Goal: Check status: Check status

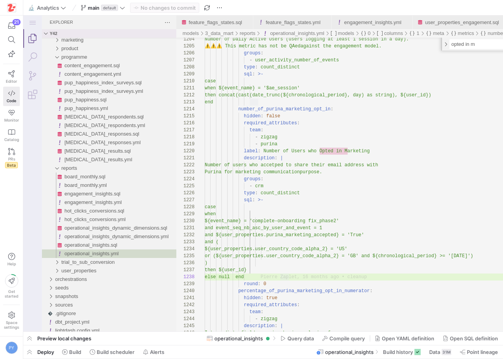
scroll to position [49, 84]
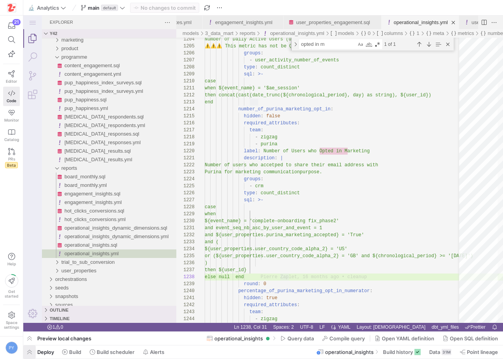
click at [31, 350] on span "button" at bounding box center [29, 351] width 12 height 13
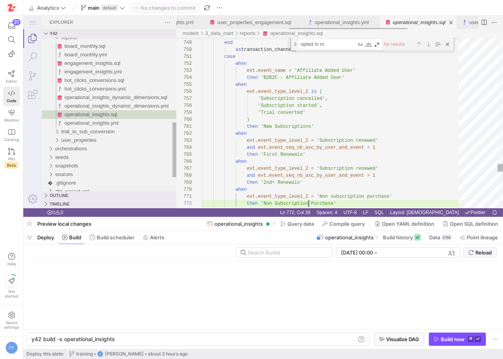
scroll to position [0, 83]
click at [276, 253] on input "text" at bounding box center [287, 252] width 78 height 6
type input "operational"
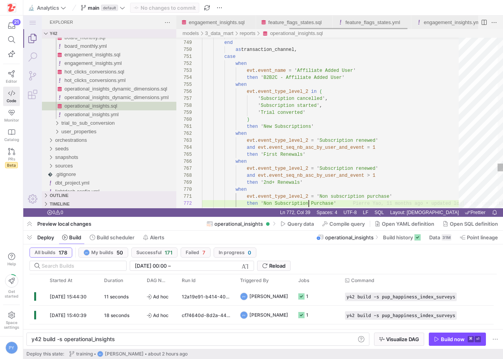
scroll to position [7, 107]
click at [85, 340] on div "y42 build -s operational_insights" at bounding box center [193, 339] width 324 height 6
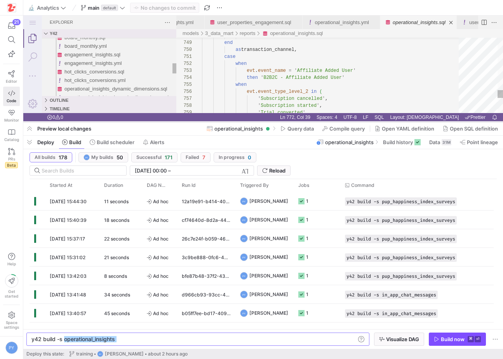
drag, startPoint x: 246, startPoint y: 216, endPoint x: 260, endPoint y: 121, distance: 96.1
click at [260, 121] on div at bounding box center [262, 121] width 479 height 3
click at [86, 170] on input "text" at bounding box center [81, 170] width 78 height 6
paste input "operational_insights"
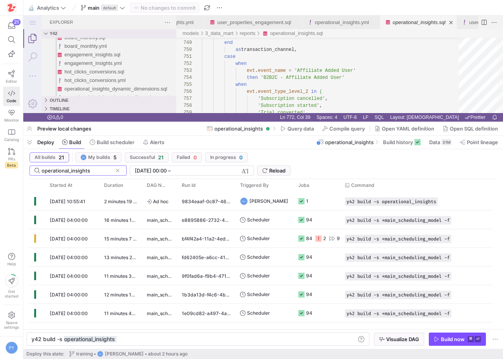
type input "operational_insights"
click at [166, 171] on input "[DATE] 00:00" at bounding box center [151, 170] width 32 height 6
click at [249, 170] on div "[DATE] 00:00 [DATE] 00:00 – End datetime [DATE]" at bounding box center [192, 170] width 124 height 10
click at [247, 170] on span "button" at bounding box center [245, 170] width 8 height 8
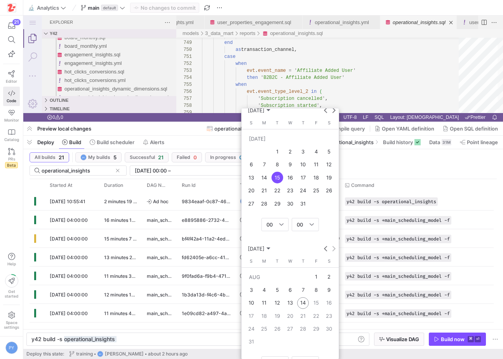
scroll to position [0, 0]
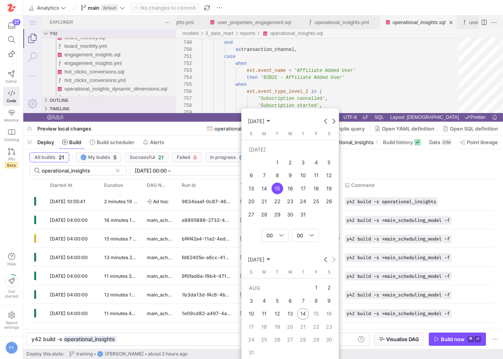
click at [301, 164] on span "3" at bounding box center [303, 162] width 12 height 12
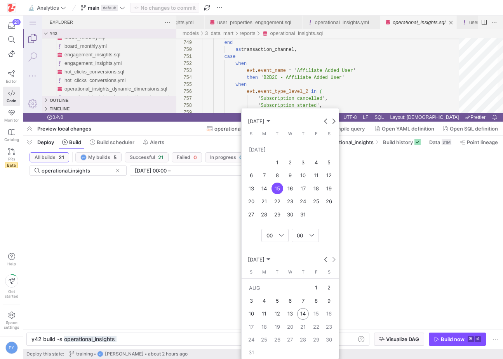
type input "[DATE] 00:00"
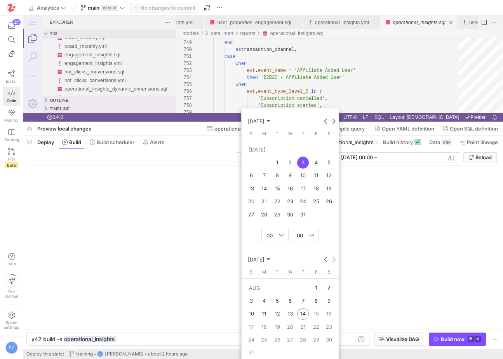
click at [301, 164] on span "3" at bounding box center [303, 162] width 12 height 12
type input "[DATE] 17:22"
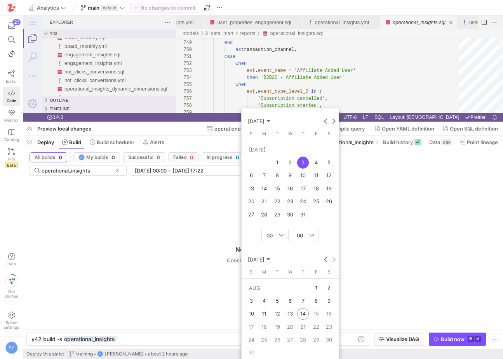
click at [315, 288] on span "1" at bounding box center [316, 288] width 12 height 12
type input "[DATE] 00:00"
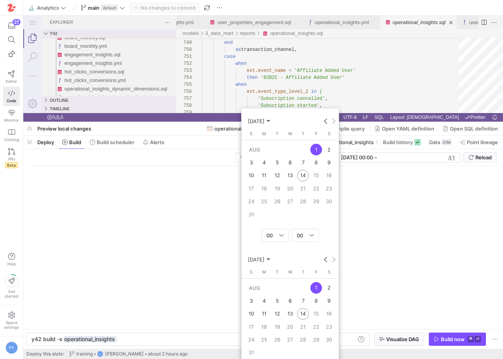
click at [315, 288] on span "1" at bounding box center [316, 288] width 12 height 12
type input "[DATE] 00:00"
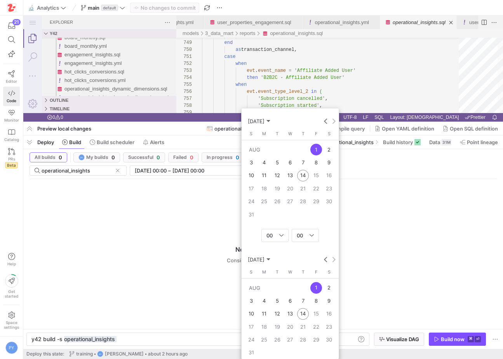
click at [315, 288] on span "1" at bounding box center [316, 288] width 12 height 12
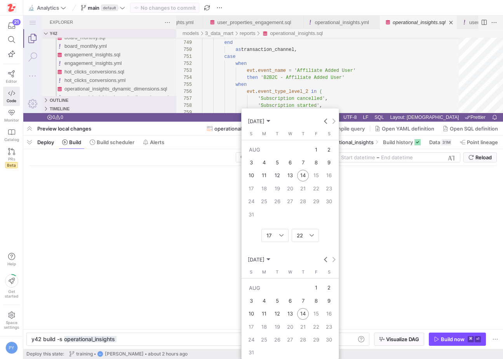
click at [315, 289] on span "1" at bounding box center [316, 288] width 12 height 12
type input "[DATE] 17:22"
click at [319, 289] on span "1" at bounding box center [316, 288] width 12 height 12
type input "[DATE] 17:22"
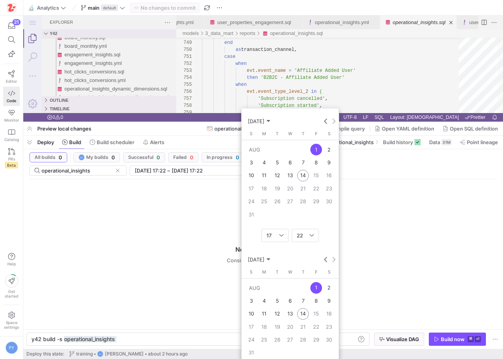
click at [326, 289] on span "2" at bounding box center [329, 288] width 12 height 12
type input "[DATE] 17:22"
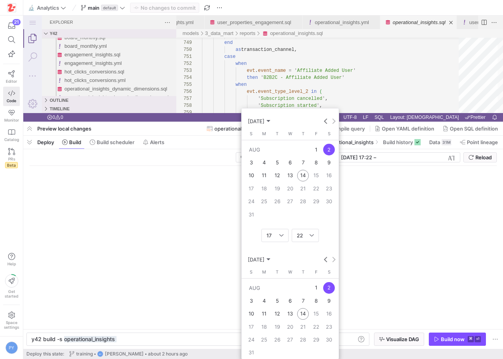
click at [320, 289] on span "1" at bounding box center [316, 288] width 12 height 12
type input "[DATE] 17:22"
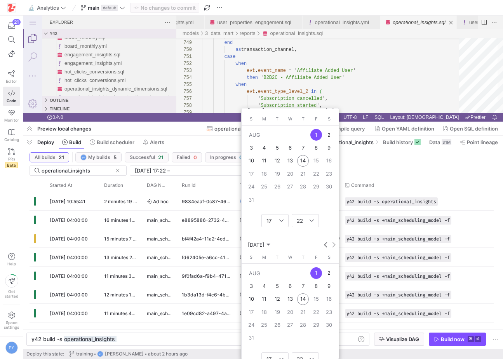
scroll to position [21, 0]
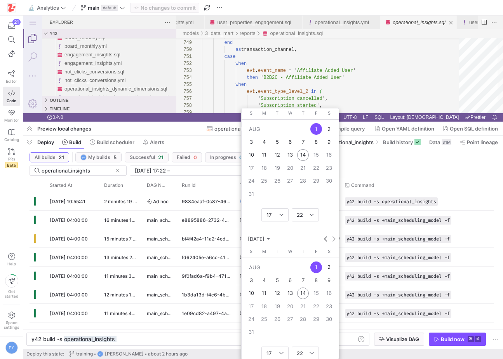
click at [113, 229] on div at bounding box center [251, 179] width 503 height 359
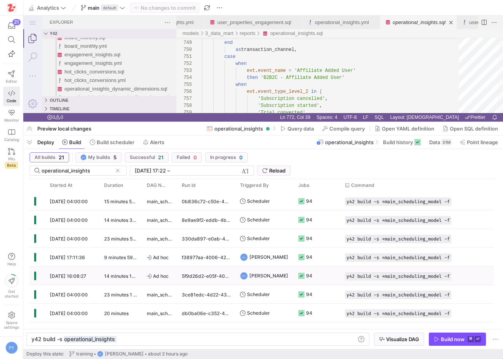
scroll to position [257, 0]
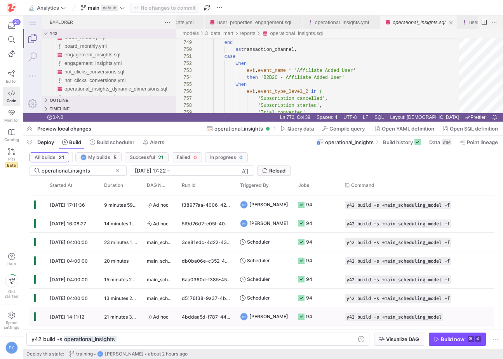
click at [71, 315] on span "[DATE] 14:11:12" at bounding box center [67, 317] width 35 height 6
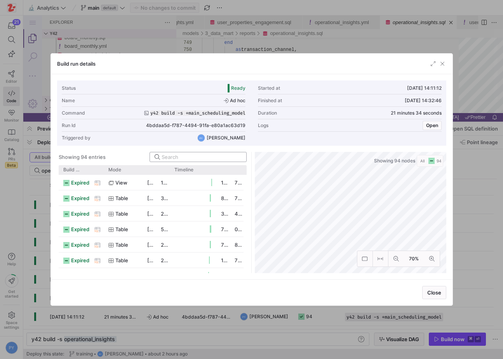
click at [191, 158] on input at bounding box center [201, 157] width 80 height 6
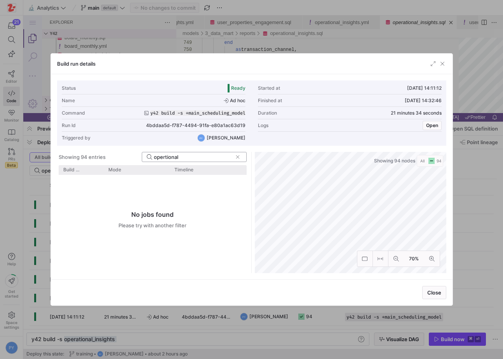
type input "opertional"
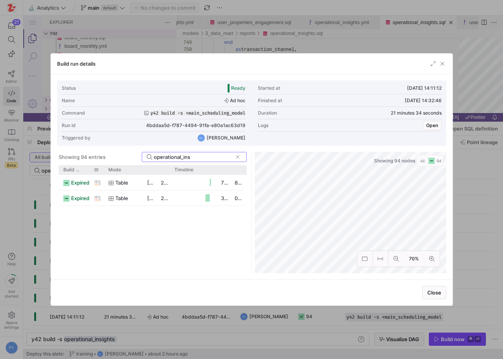
type input "operational_ins"
drag, startPoint x: 102, startPoint y: 171, endPoint x: 165, endPoint y: 191, distance: 66.0
click at [165, 191] on div "Build status Asset Mode 1" at bounding box center [153, 219] width 188 height 108
click at [135, 199] on span "operational_insights" at bounding box center [126, 198] width 49 height 15
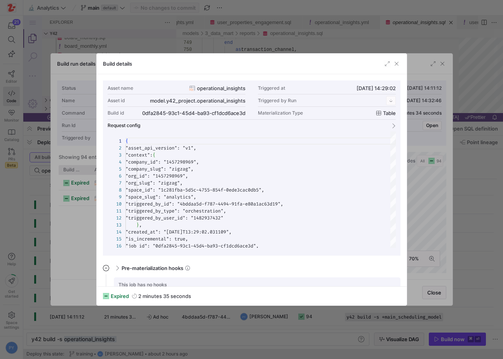
scroll to position [70, 0]
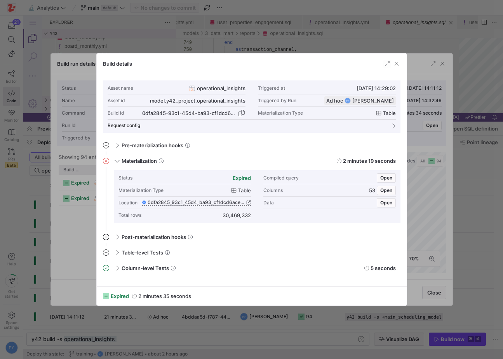
click at [150, 111] on div "0dfa2845-93c1-45d4-ba93-cf1dcd6ace3d" at bounding box center [189, 113] width 94 height 6
copy div "0dfa2845"
click at [95, 220] on div at bounding box center [251, 179] width 503 height 359
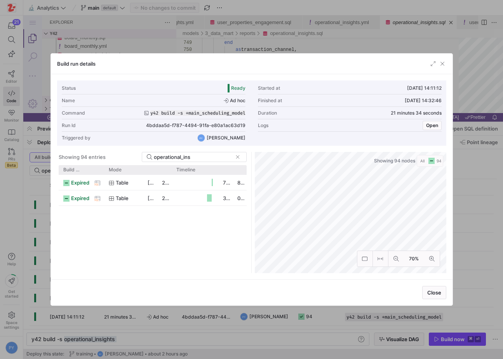
click at [47, 235] on div at bounding box center [251, 179] width 503 height 359
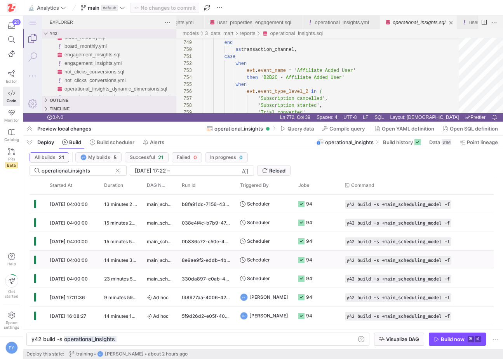
scroll to position [162, 0]
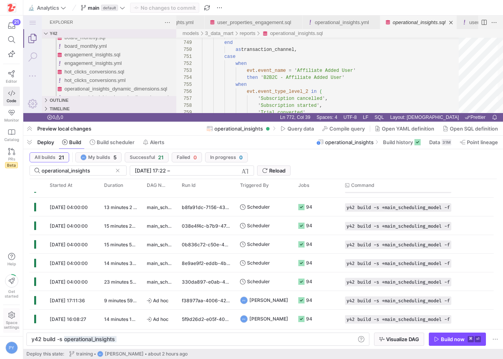
click at [14, 322] on span "Space settings" at bounding box center [11, 324] width 15 height 9
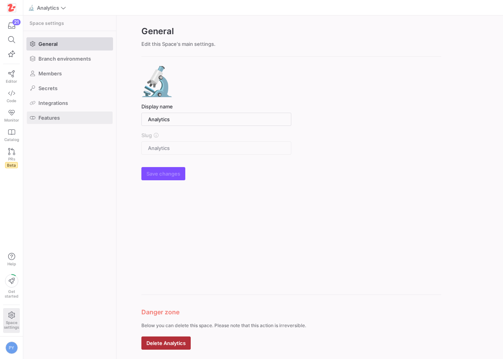
click at [67, 117] on span at bounding box center [70, 117] width 86 height 12
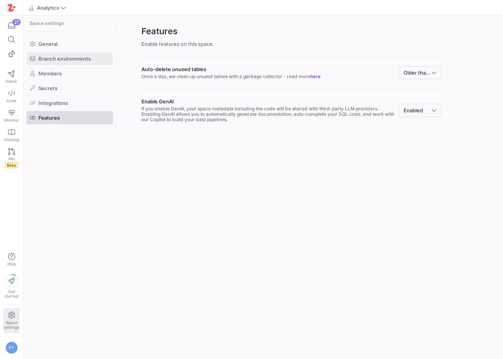
click at [75, 58] on span "Branch environments" at bounding box center [64, 58] width 52 height 6
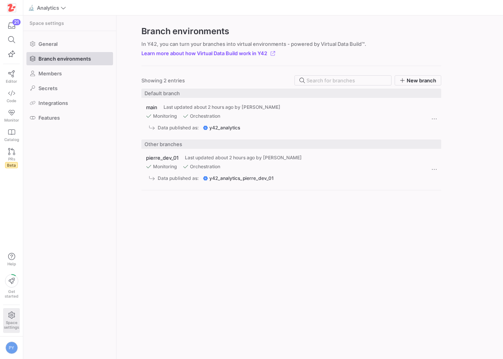
click at [314, 113] on y42-git-branch-cell-renderer "main Last updated about 2 hours ago by [PERSON_NAME] Monitoring Orchestration D…" at bounding box center [283, 118] width 275 height 41
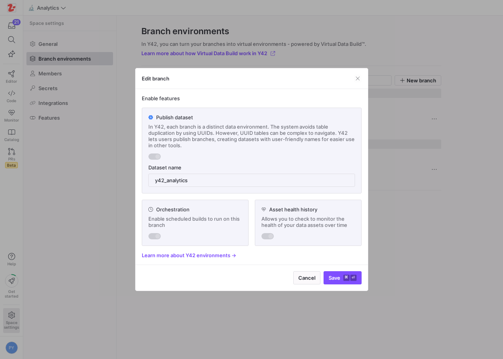
click at [357, 83] on div "Edit branch" at bounding box center [251, 78] width 232 height 21
click at [358, 78] on span "button" at bounding box center [358, 79] width 8 height 8
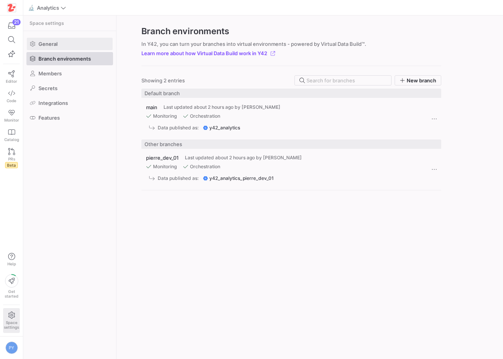
click at [88, 40] on span at bounding box center [70, 44] width 86 height 12
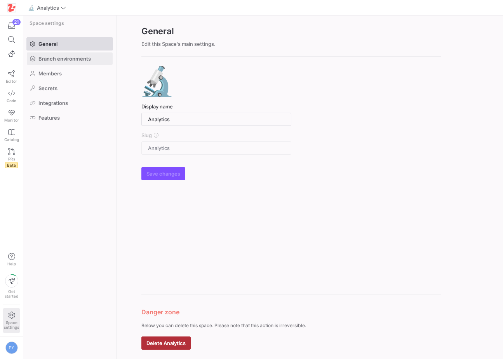
click at [75, 59] on span "Branch environments" at bounding box center [64, 58] width 52 height 6
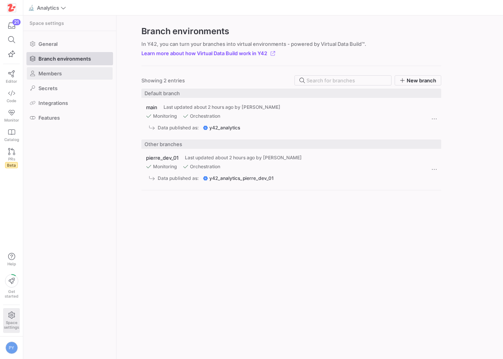
click at [73, 75] on span at bounding box center [70, 73] width 86 height 12
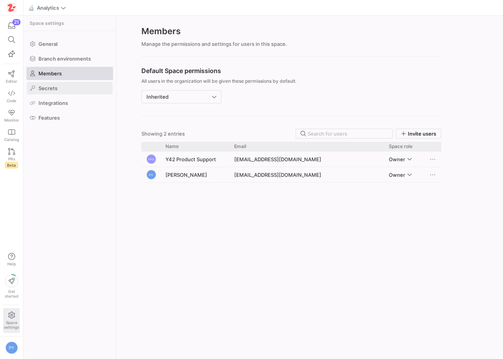
click at [72, 84] on span at bounding box center [70, 88] width 86 height 12
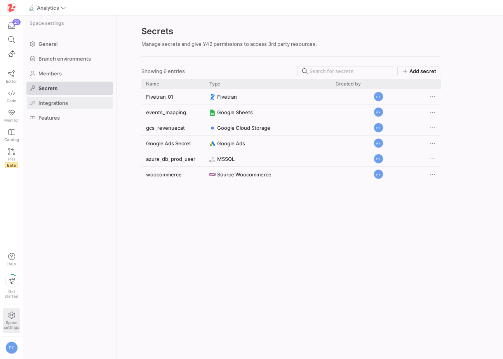
click at [69, 102] on span at bounding box center [70, 103] width 86 height 12
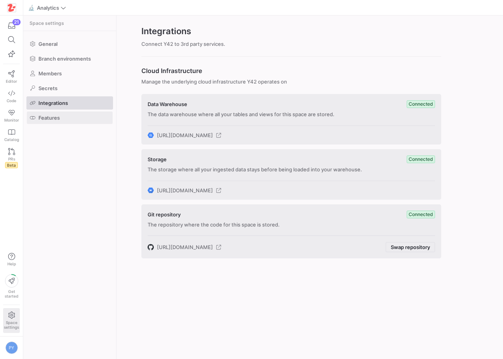
click at [66, 118] on span at bounding box center [70, 117] width 86 height 12
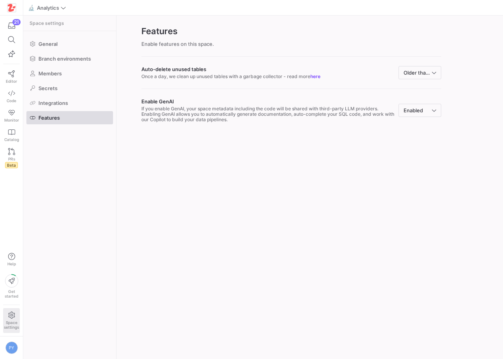
click at [15, 321] on span "Space settings" at bounding box center [11, 324] width 15 height 9
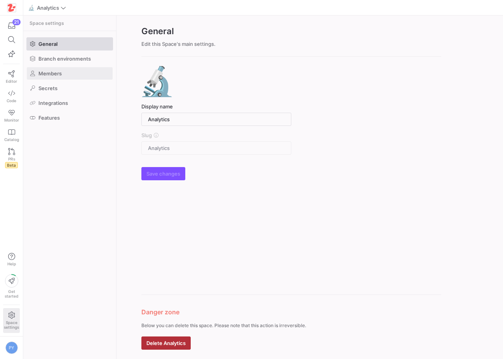
click at [84, 69] on span at bounding box center [70, 73] width 86 height 12
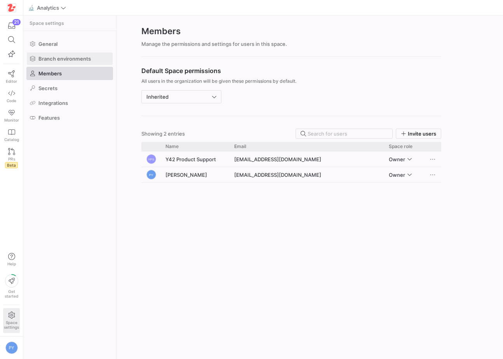
click at [84, 61] on span "Branch environments" at bounding box center [64, 58] width 52 height 6
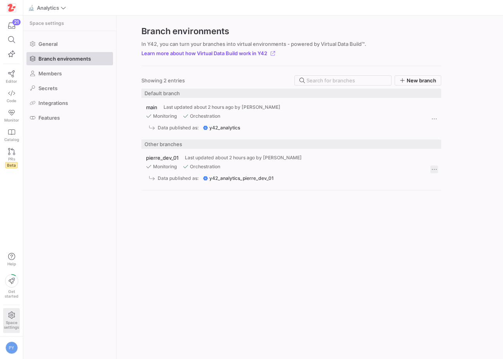
click at [435, 168] on span "Press SPACE to select this row." at bounding box center [434, 169] width 8 height 8
click at [432, 120] on div at bounding box center [251, 179] width 503 height 359
click at [431, 120] on span "Press SPACE to select this row." at bounding box center [434, 119] width 8 height 8
click at [433, 131] on button "Edit" at bounding box center [461, 129] width 63 height 12
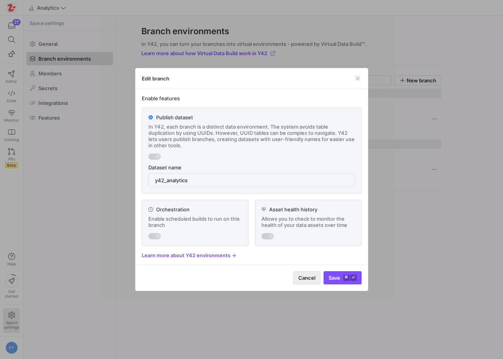
click at [305, 279] on span "Cancel" at bounding box center [306, 277] width 17 height 6
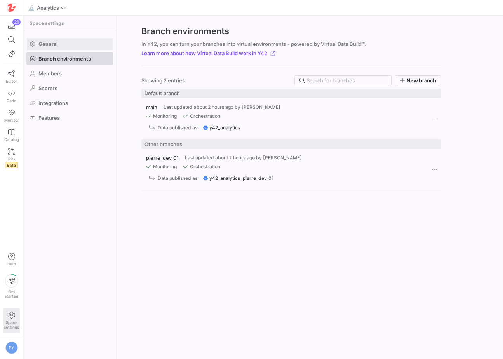
click at [53, 46] on span "General" at bounding box center [47, 44] width 19 height 6
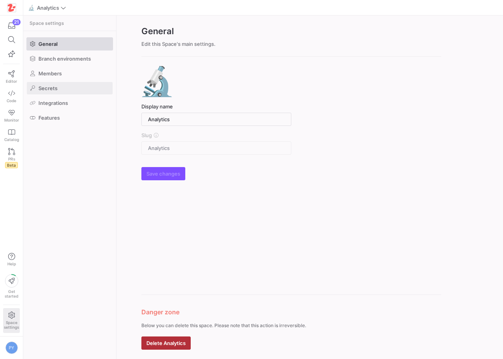
click at [63, 81] on link "Secrets" at bounding box center [69, 87] width 87 height 13
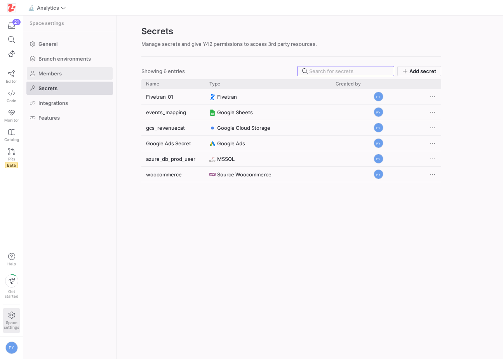
click at [66, 75] on span at bounding box center [70, 73] width 86 height 12
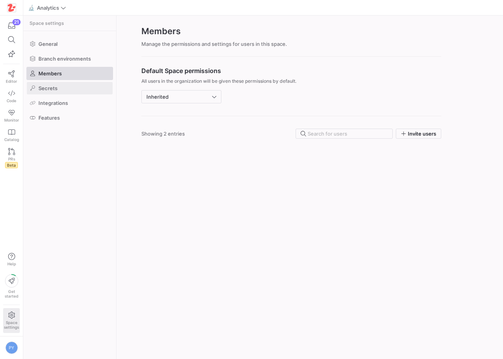
click at [67, 86] on span at bounding box center [70, 88] width 86 height 12
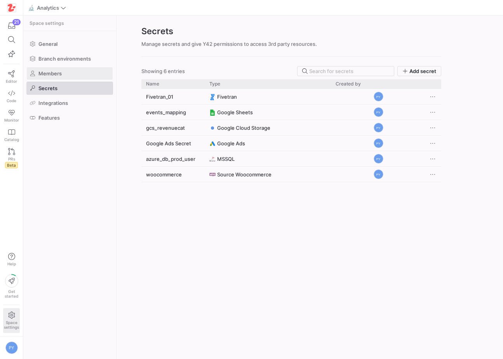
click at [68, 78] on span at bounding box center [70, 73] width 86 height 12
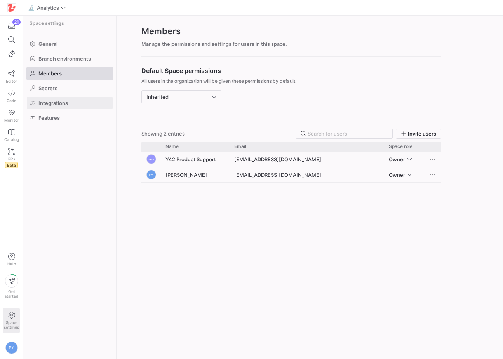
click at [63, 106] on span at bounding box center [70, 103] width 86 height 12
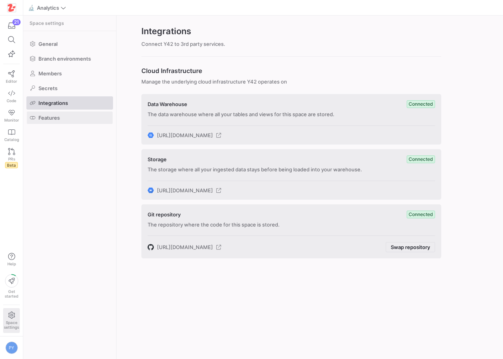
click at [52, 118] on span "Features" at bounding box center [48, 117] width 21 height 6
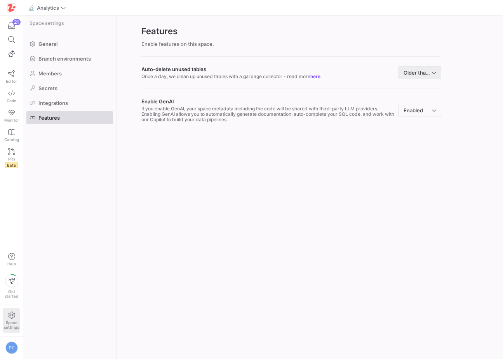
click at [423, 74] on span "Older than 2d" at bounding box center [419, 72] width 33 height 6
click at [314, 185] on div at bounding box center [251, 179] width 503 height 359
click at [314, 185] on div "Features Enable features on this space. Auto-delete unused tables Once a day, w…" at bounding box center [309, 187] width 386 height 343
click at [16, 27] on div "button" at bounding box center [12, 25] width 10 height 7
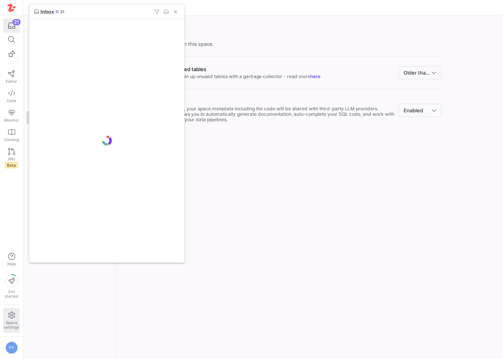
click at [233, 196] on div at bounding box center [251, 179] width 503 height 359
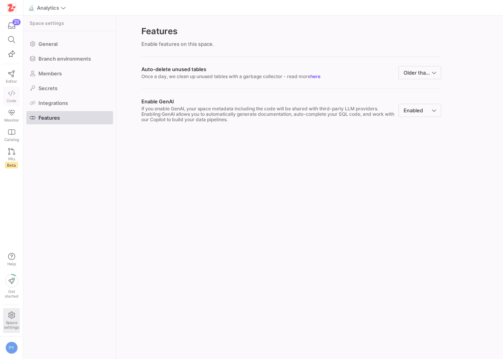
click at [12, 99] on span "Code" at bounding box center [12, 100] width 10 height 5
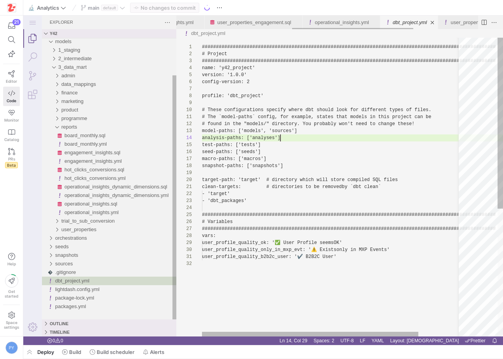
scroll to position [21, 78]
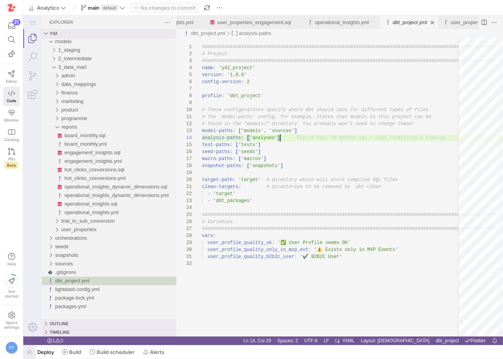
click at [35, 354] on span "button" at bounding box center [29, 351] width 12 height 13
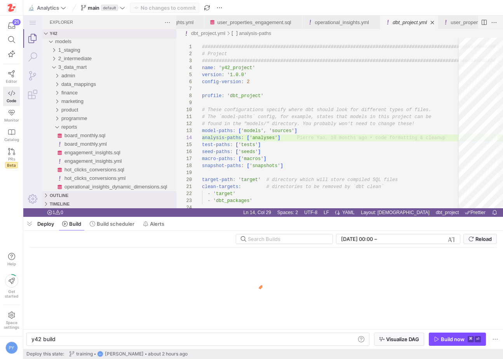
scroll to position [0, 23]
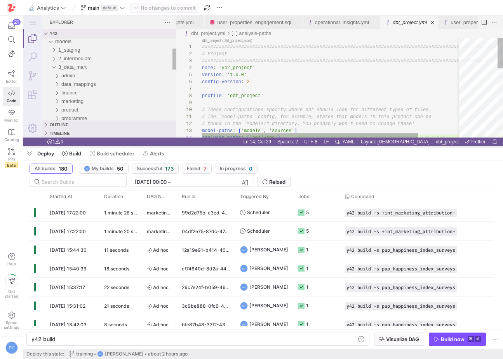
drag, startPoint x: 226, startPoint y: 217, endPoint x: 231, endPoint y: 146, distance: 71.2
click at [231, 146] on div at bounding box center [262, 146] width 479 height 3
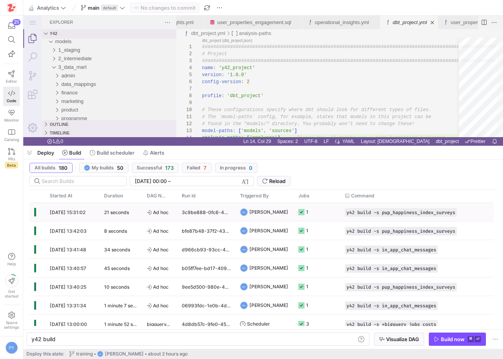
scroll to position [115, 0]
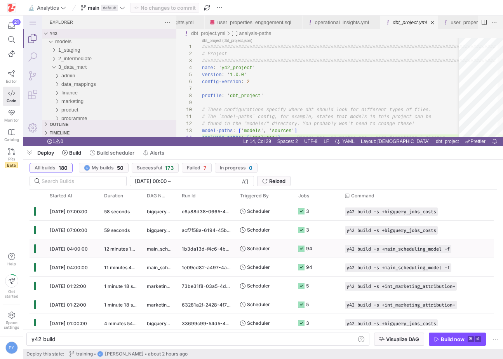
click at [94, 250] on div "[DATE] 04:00:00" at bounding box center [72, 248] width 54 height 18
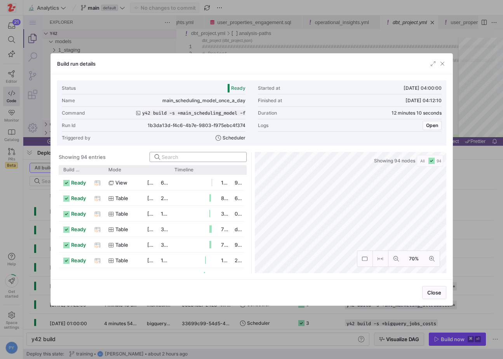
click at [170, 156] on input at bounding box center [201, 157] width 80 height 6
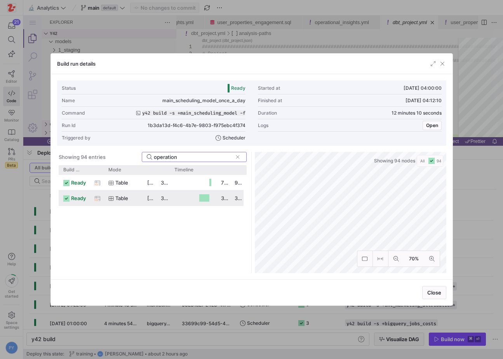
click at [84, 194] on span "ready" at bounding box center [78, 198] width 15 height 15
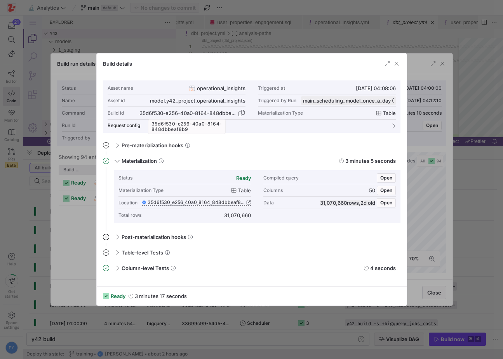
copy div "35d6f530"
drag, startPoint x: 138, startPoint y: 111, endPoint x: 161, endPoint y: 112, distance: 22.9
click at [161, 112] on div "35d6f530-e256-40a0-8164-848dbbeaf8b9" at bounding box center [187, 113] width 97 height 6
click at [76, 233] on div at bounding box center [251, 179] width 503 height 359
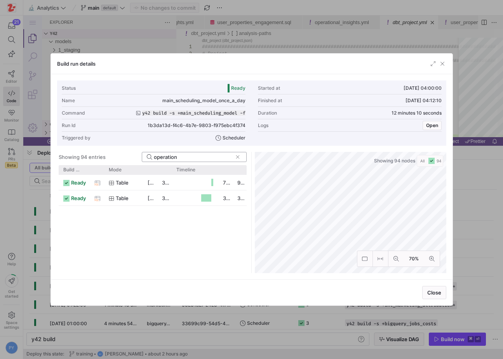
click at [191, 157] on input "operation" at bounding box center [193, 157] width 78 height 6
paste input "user_properties"
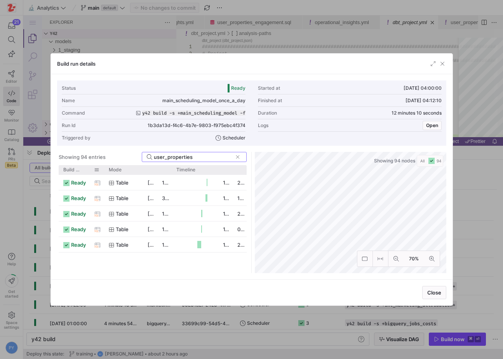
type input "user_properties"
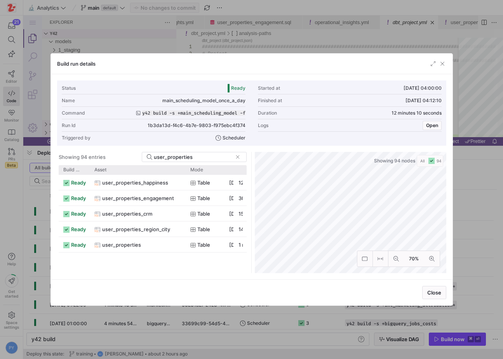
drag, startPoint x: 103, startPoint y: 172, endPoint x: 185, endPoint y: 180, distance: 81.9
click at [185, 180] on div "Build status Asset Mode 1" at bounding box center [153, 219] width 188 height 108
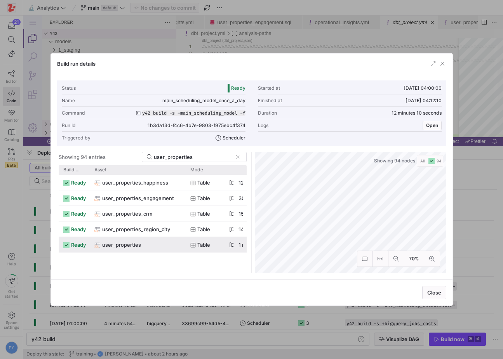
click at [141, 244] on div "user_properties" at bounding box center [137, 244] width 87 height 15
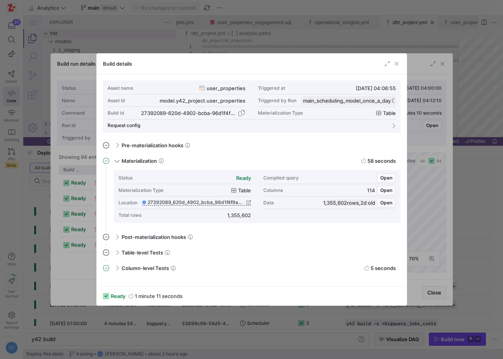
click at [153, 112] on div "27392089-620d-4902-bcba-96d1f4f9a6cd" at bounding box center [188, 113] width 95 height 6
copy div "27392089"
